Goal: Find specific page/section: Find specific page/section

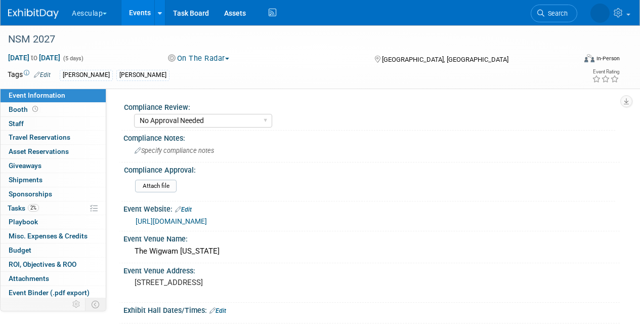
select select "No Approval Needed"
select select "Misc. Company Functions"
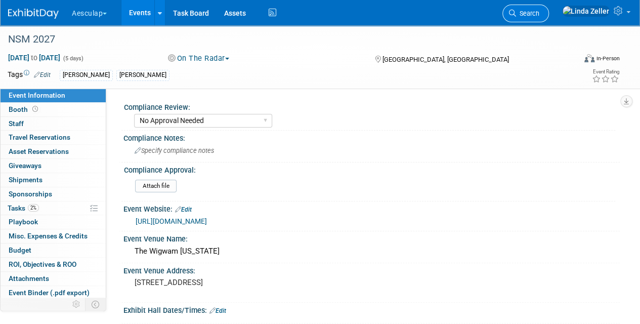
click at [539, 13] on span "Search" at bounding box center [527, 14] width 23 height 8
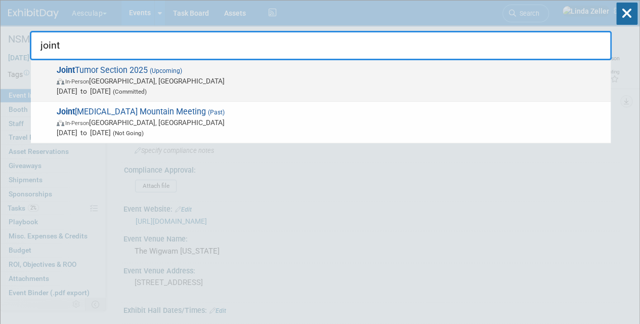
type input "joint"
click at [133, 79] on span "In-Person Los Angeles, CA" at bounding box center [331, 81] width 549 height 10
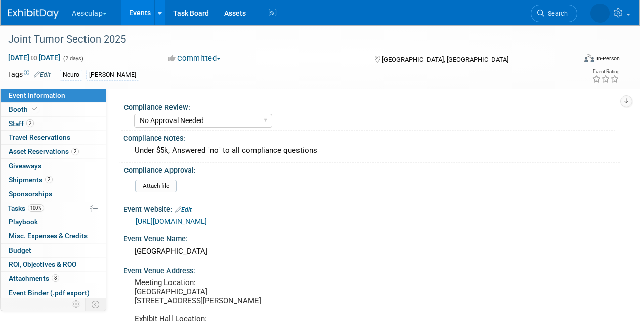
select select "No Approval Needed"
select select "Neuro"
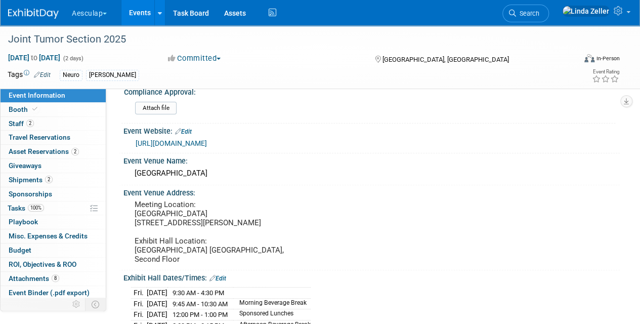
scroll to position [101, 0]
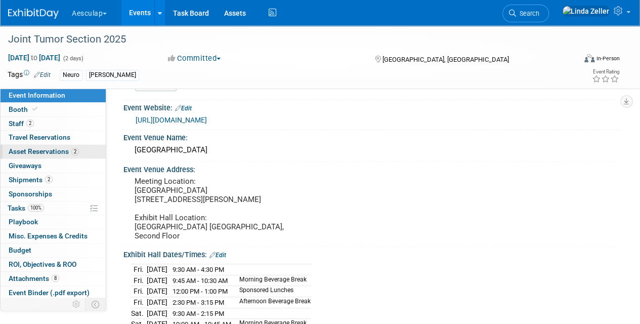
click at [43, 152] on span "Asset Reservations 2" at bounding box center [44, 151] width 70 height 8
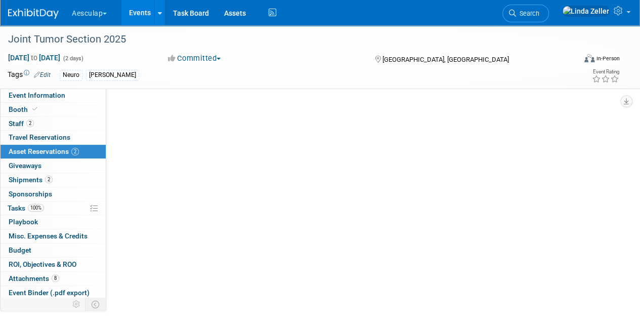
scroll to position [0, 0]
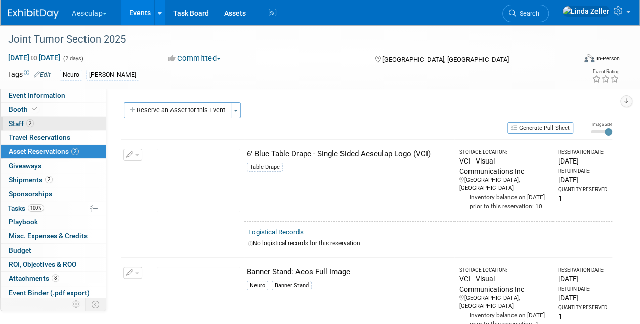
click at [21, 121] on span "Staff 2" at bounding box center [21, 123] width 25 height 8
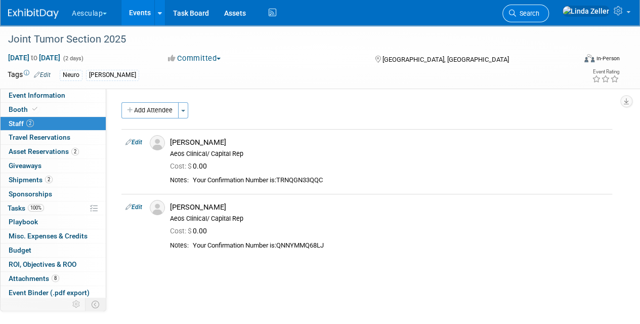
click at [539, 17] on span "Search" at bounding box center [527, 14] width 23 height 8
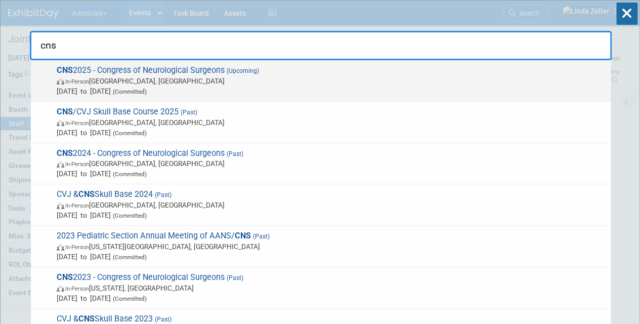
type input "cns"
click at [102, 81] on span "In-Person Los Angeles, CA" at bounding box center [331, 81] width 549 height 10
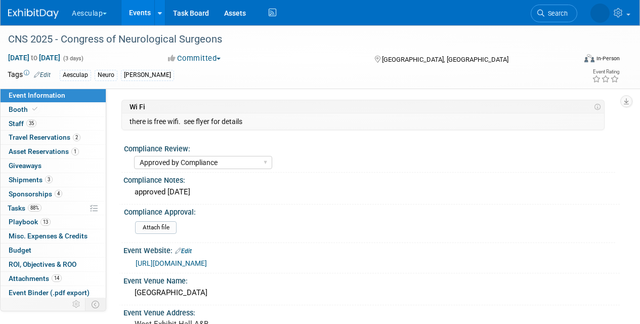
select select "Approved by Compliance"
select select "Neuro"
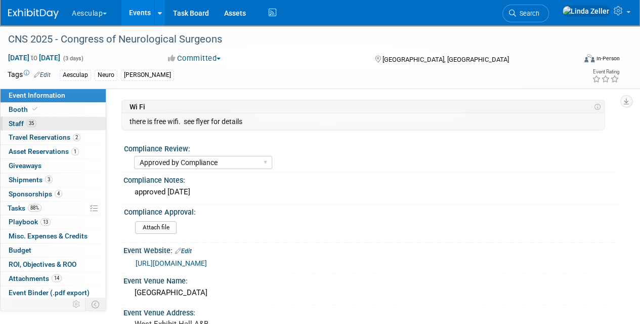
click at [18, 124] on span "Staff 35" at bounding box center [23, 123] width 28 height 8
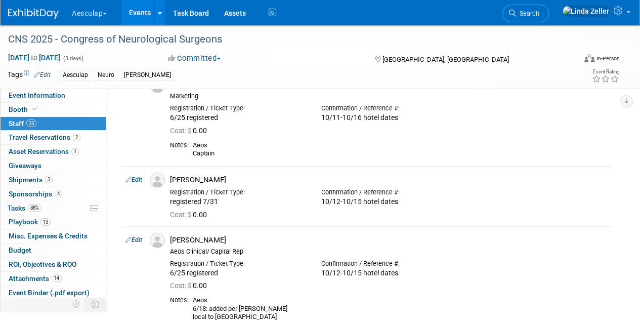
scroll to position [2934, 0]
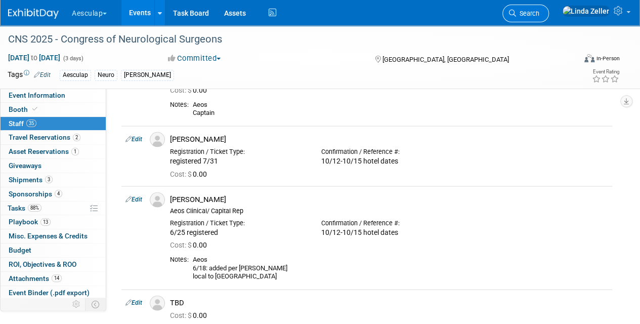
click at [539, 14] on span "Search" at bounding box center [527, 14] width 23 height 8
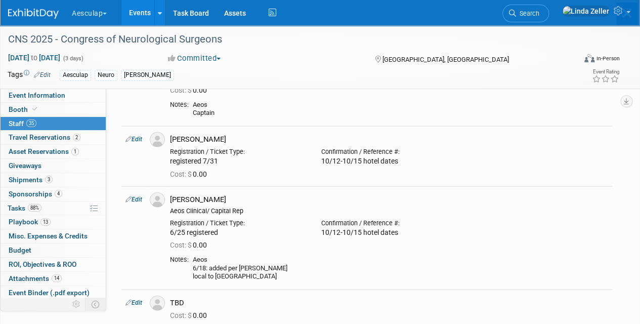
scroll to position [0, 0]
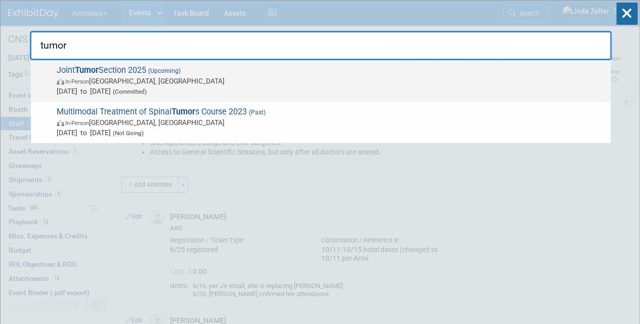
type input "tumor"
click at [144, 68] on span "Joint Tumor Section 2025 (Upcoming) In-Person [GEOGRAPHIC_DATA], [GEOGRAPHIC_DA…" at bounding box center [330, 80] width 552 height 31
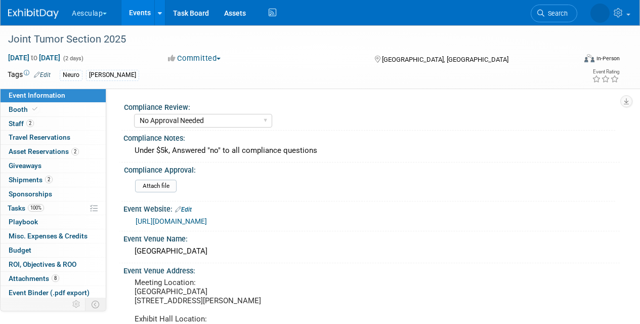
select select "No Approval Needed"
select select "Neuro"
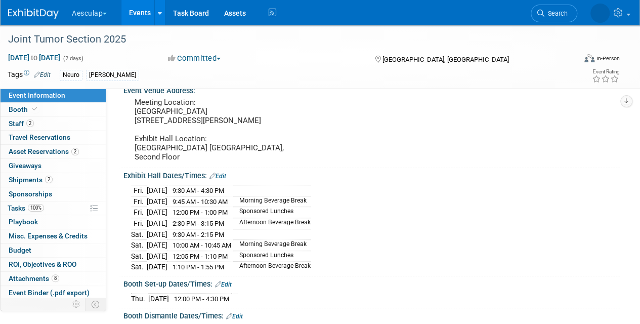
scroll to position [152, 0]
